Goal: Task Accomplishment & Management: Complete application form

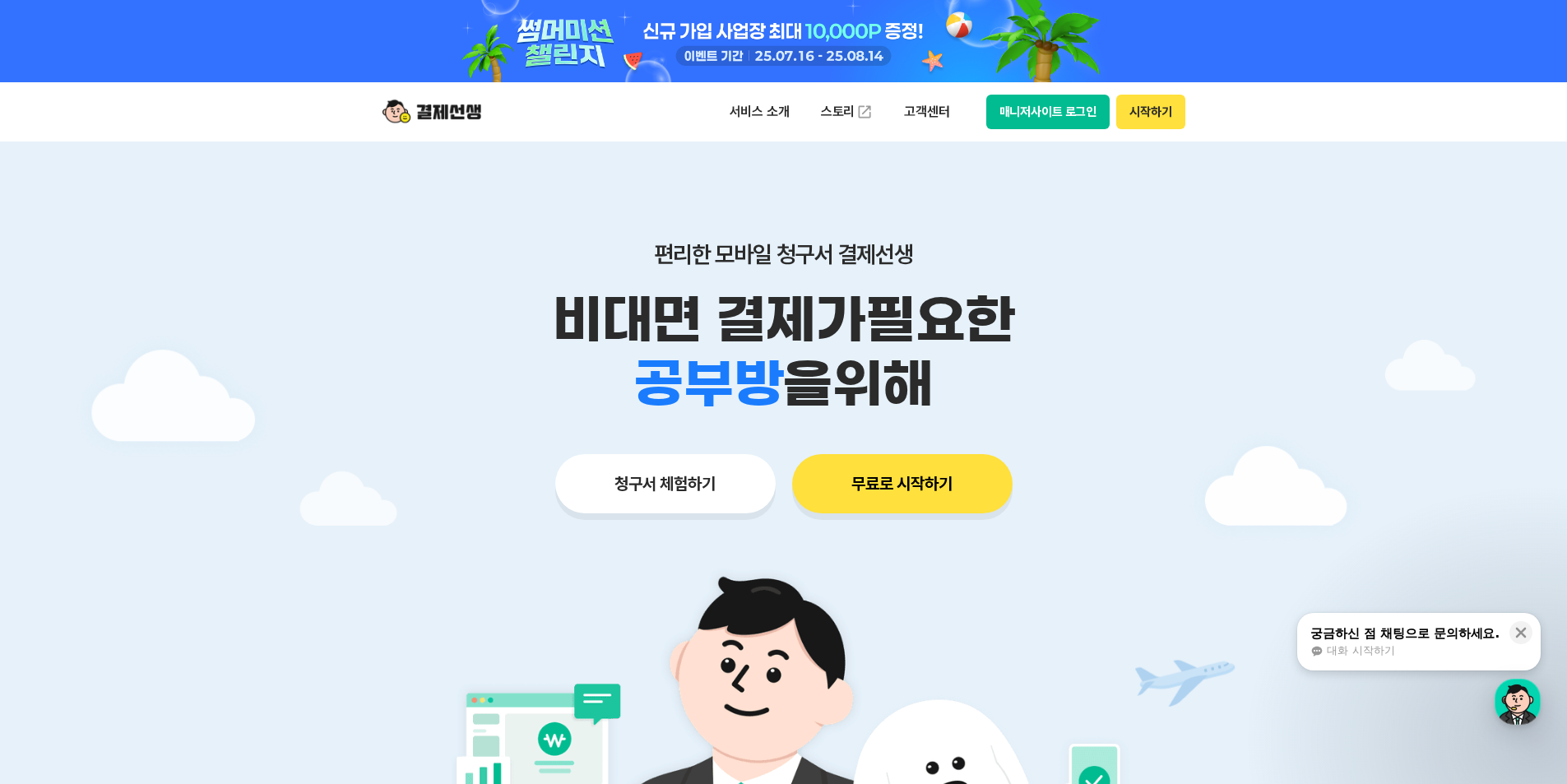
click at [1169, 108] on button "시작하기" at bounding box center [1150, 112] width 68 height 35
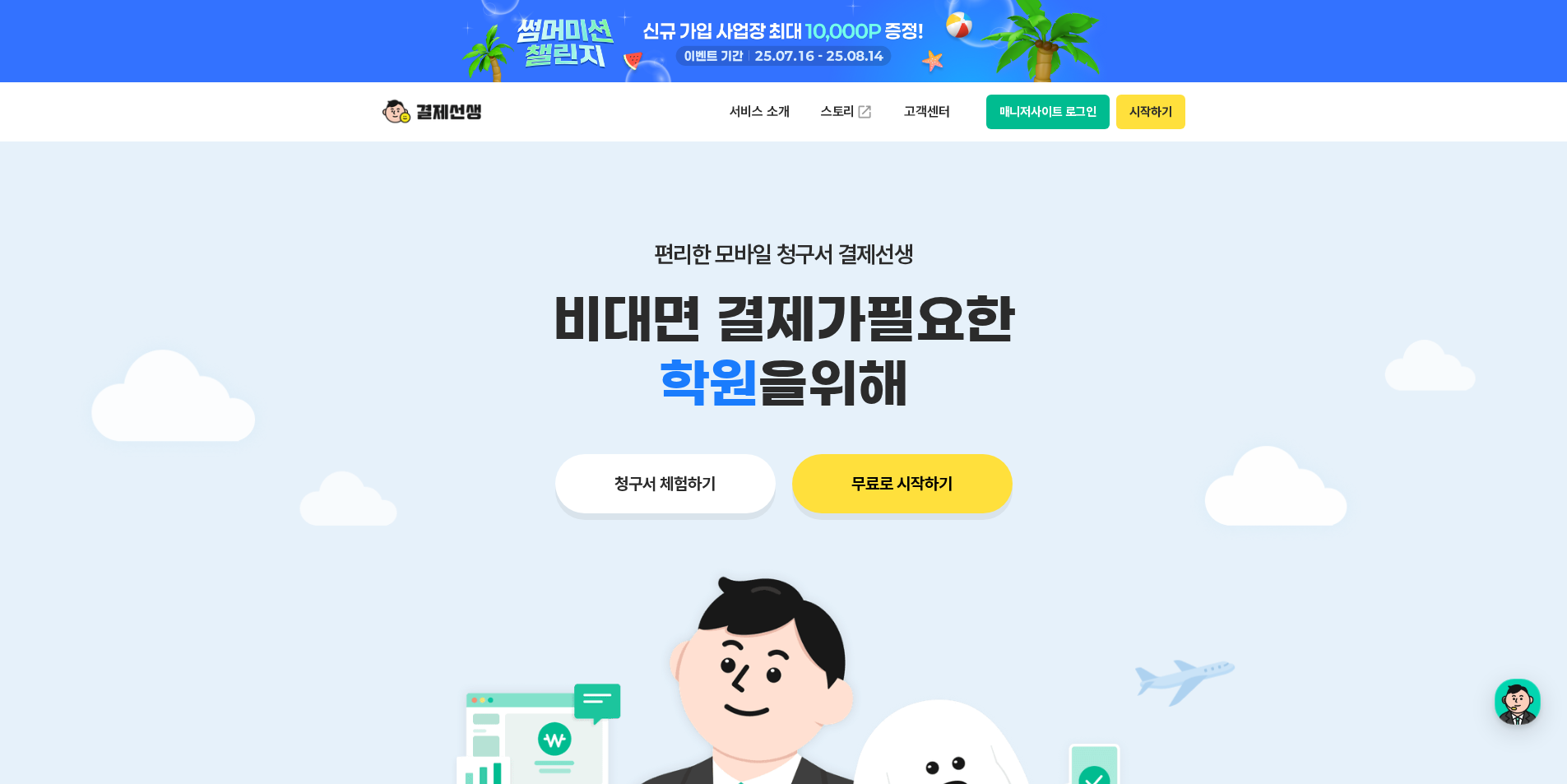
click at [1133, 112] on button "시작하기" at bounding box center [1150, 112] width 68 height 35
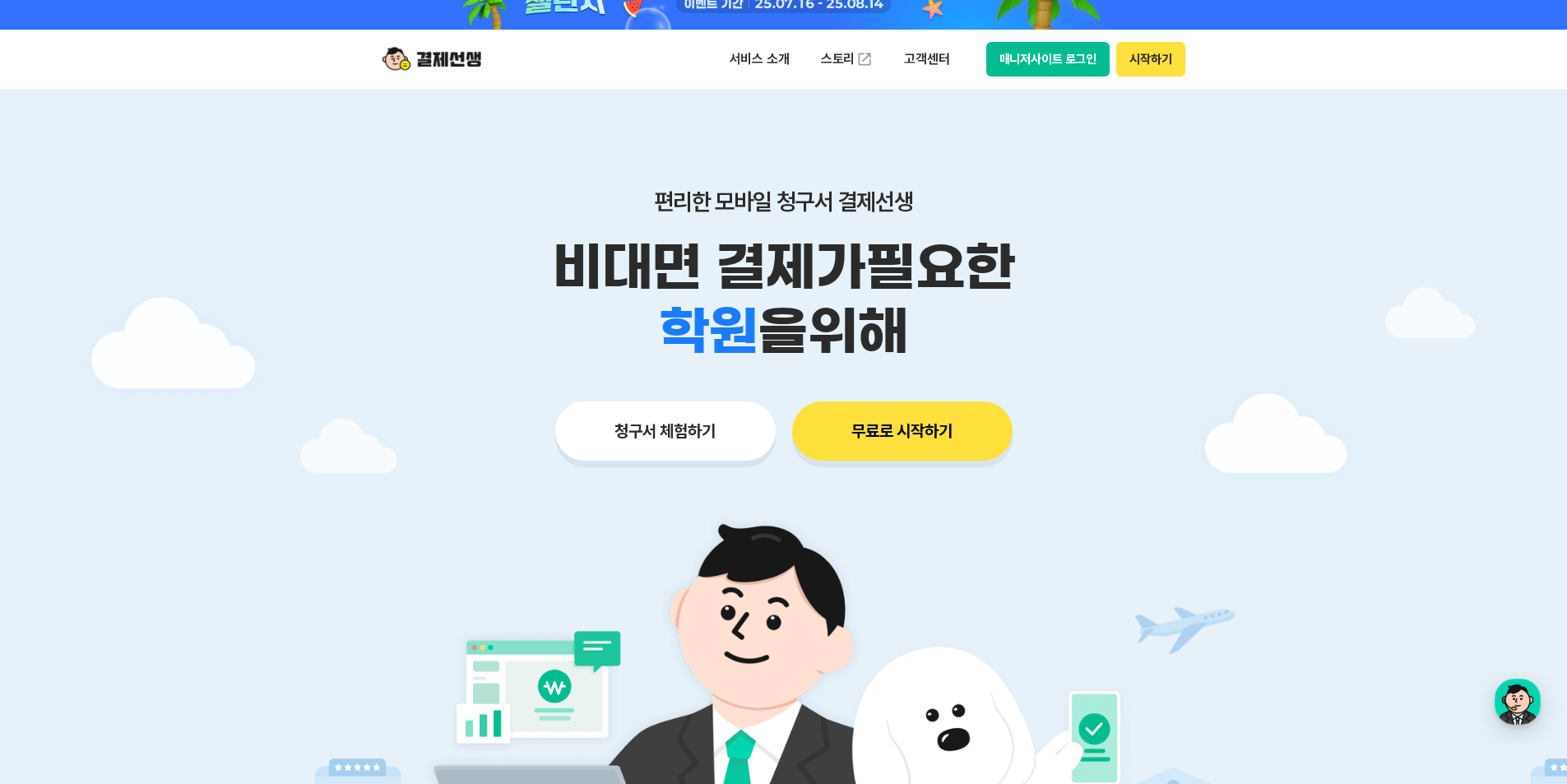
scroll to position [82, 0]
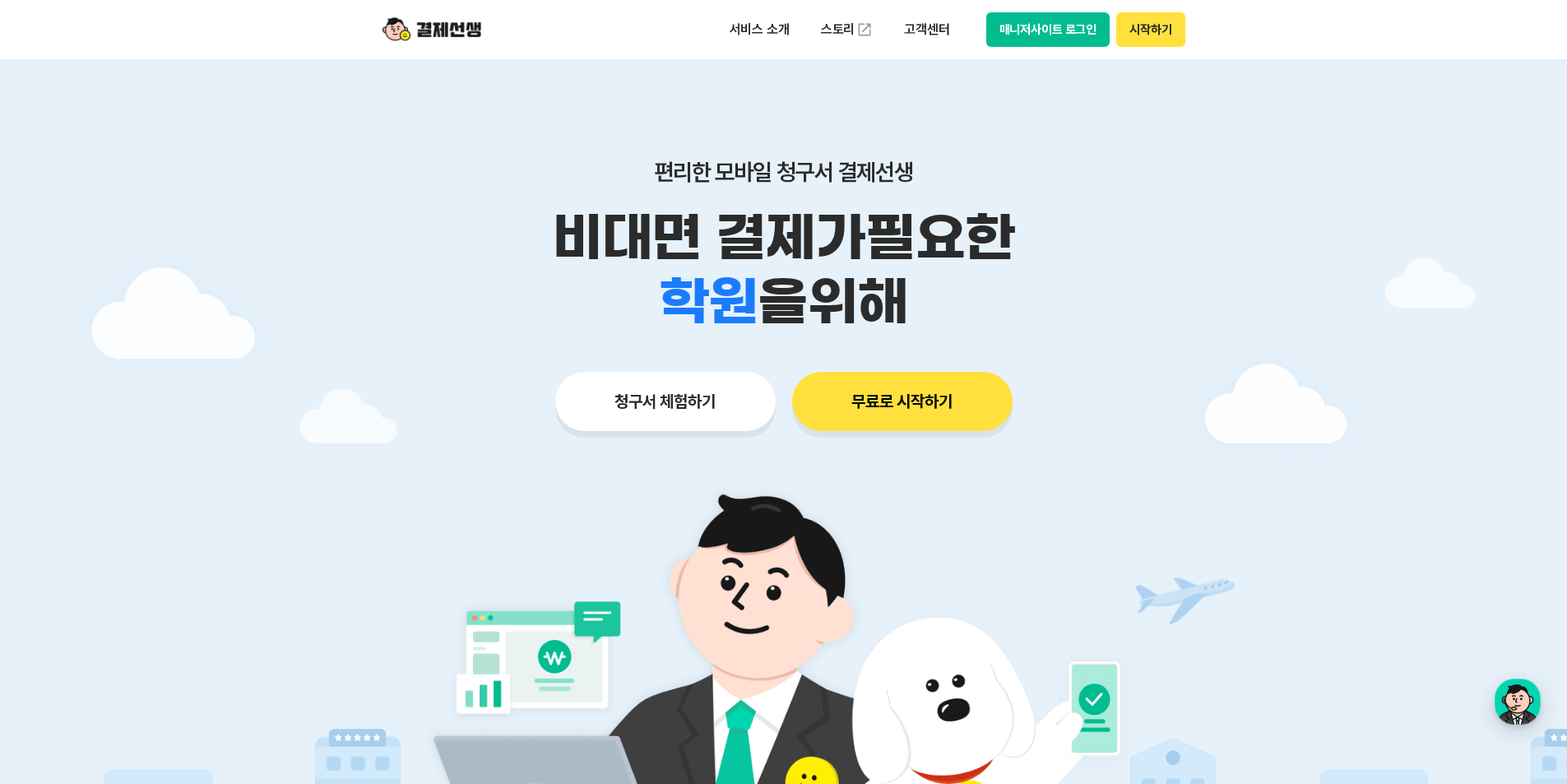
click at [1163, 30] on button "시작하기" at bounding box center [1150, 29] width 68 height 35
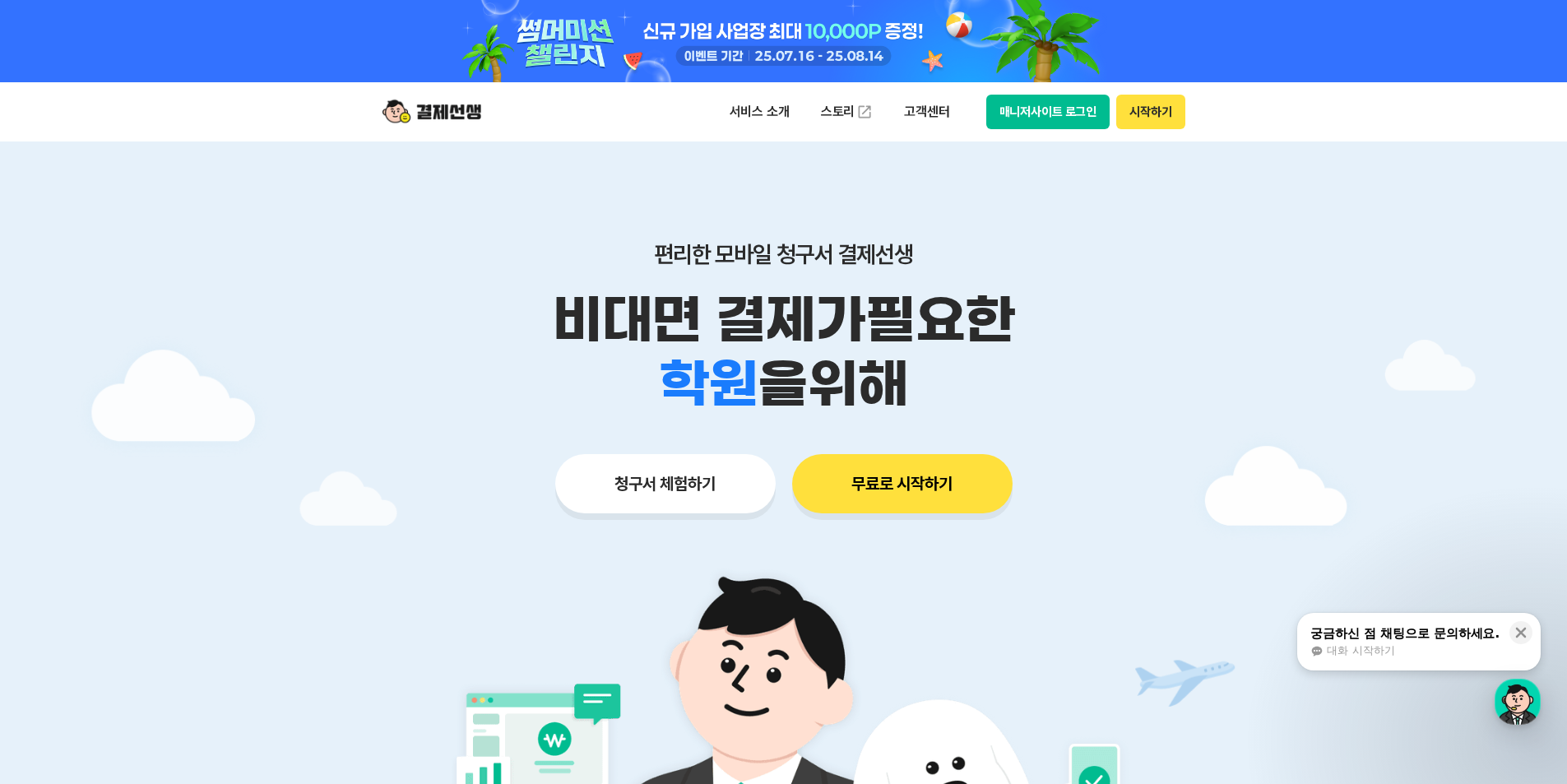
click at [1150, 114] on button "시작하기" at bounding box center [1150, 112] width 68 height 35
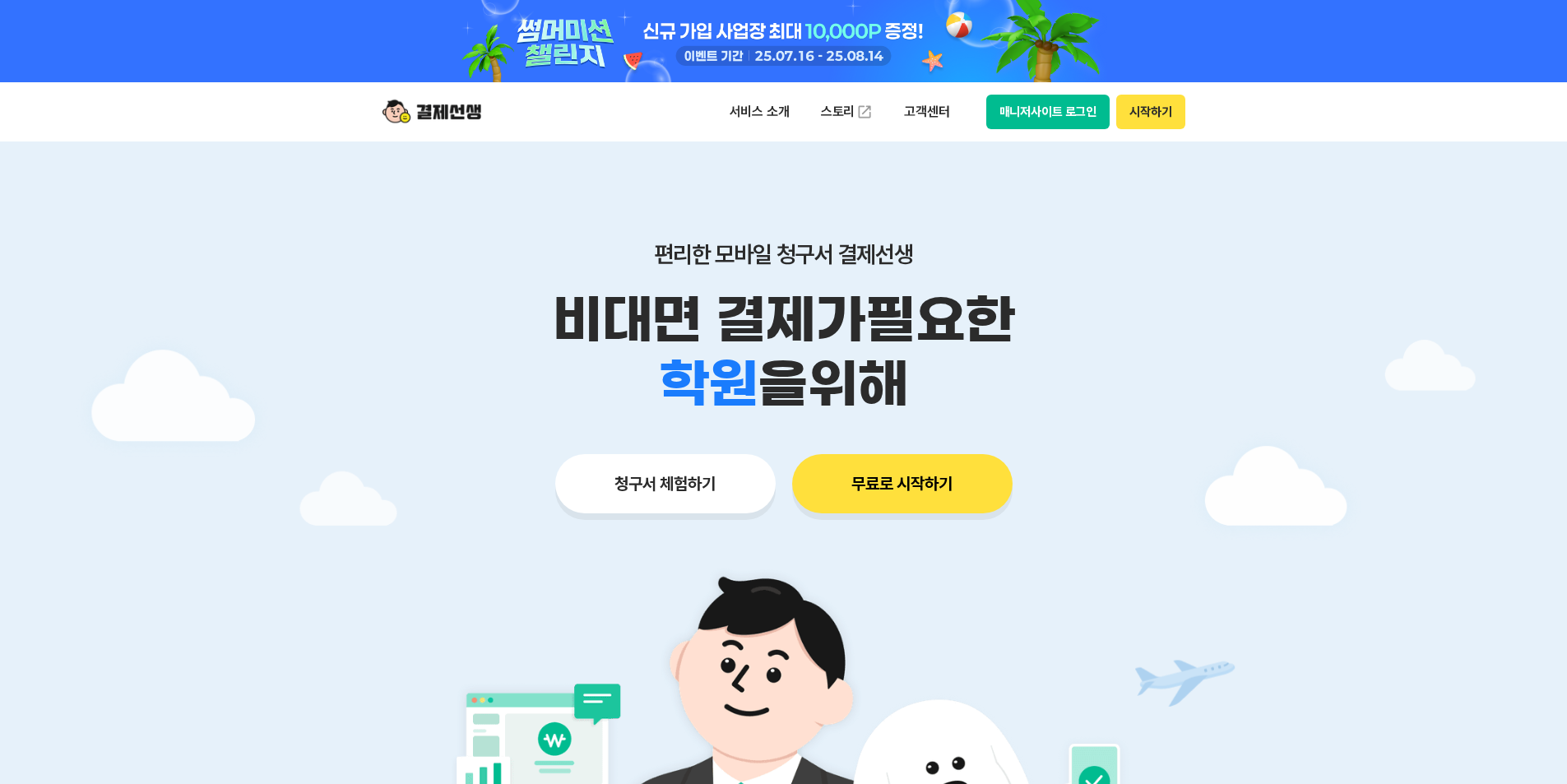
click at [1141, 105] on button "시작하기" at bounding box center [1150, 112] width 68 height 35
